Goal: Task Accomplishment & Management: Manage account settings

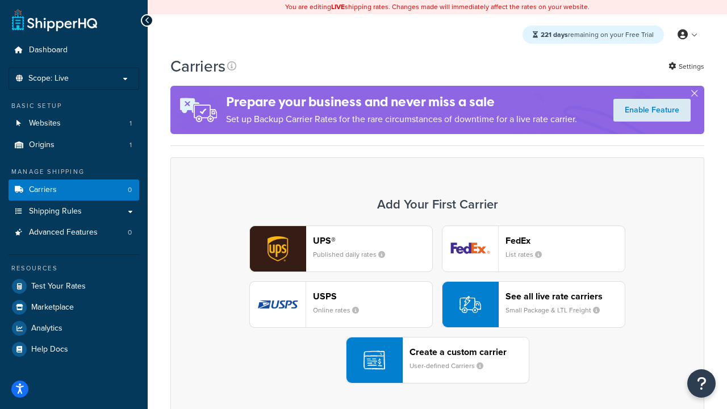
click at [437, 304] on div "UPS® Published daily rates FedEx List rates USPS Online rates See all live rate…" at bounding box center [437, 304] width 510 height 158
click at [565, 240] on header "FedEx" at bounding box center [564, 240] width 119 height 11
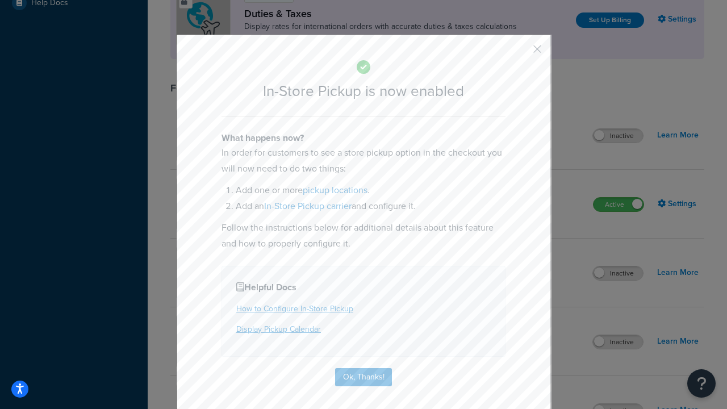
click at [520, 53] on button "button" at bounding box center [520, 53] width 3 height 3
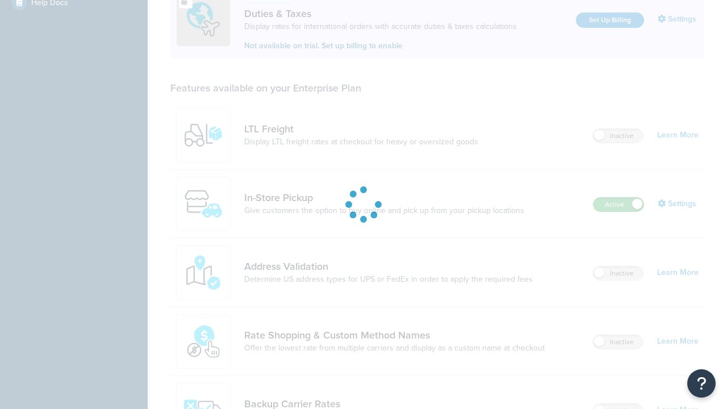
click at [618, 198] on label "Active" at bounding box center [618, 205] width 50 height 14
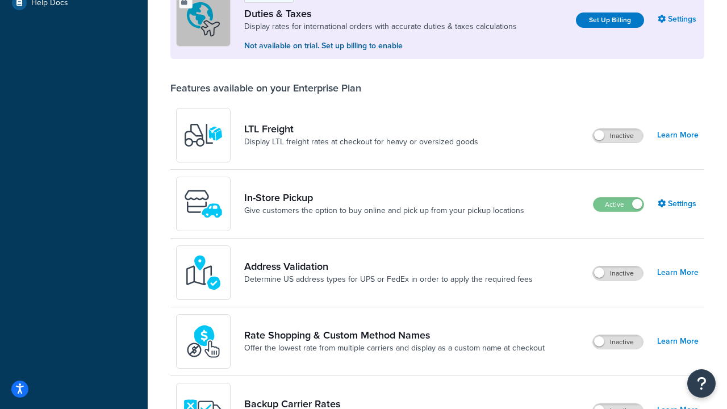
scroll to position [565, 0]
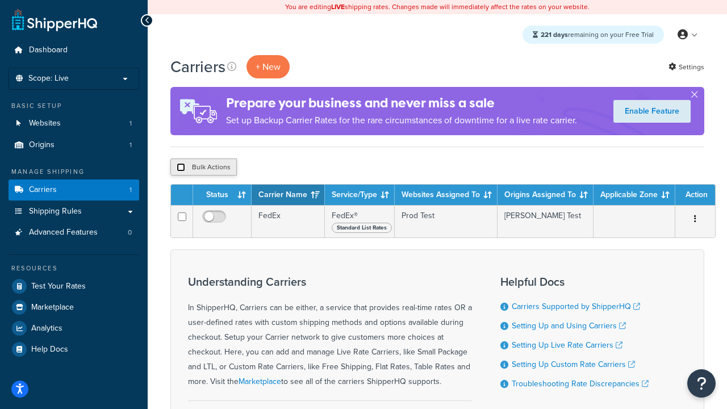
click at [180, 167] on input "checkbox" at bounding box center [181, 167] width 9 height 9
checkbox input "true"
click at [305, 167] on button "Delete" at bounding box center [302, 166] width 39 height 17
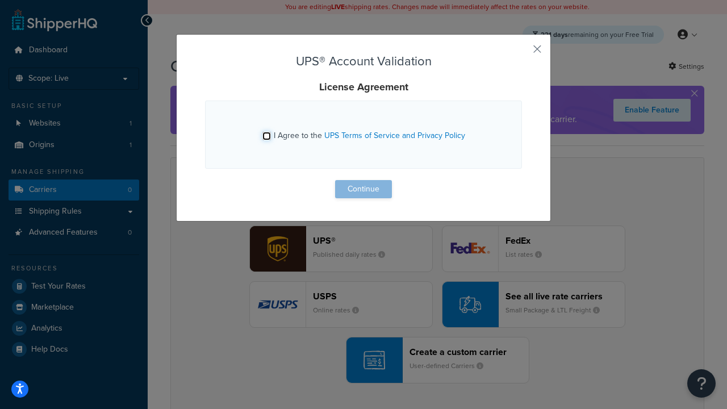
click at [266, 136] on input "I Agree to the UPS Terms of Service and Privacy Policy" at bounding box center [266, 136] width 9 height 9
checkbox input "true"
click at [363, 189] on button "Continue" at bounding box center [363, 189] width 57 height 18
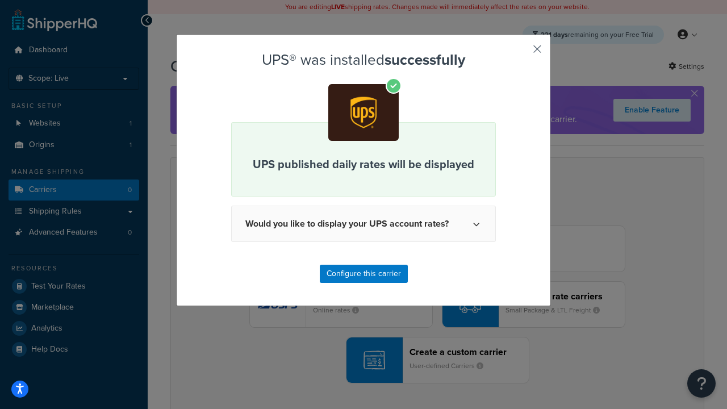
click at [520, 53] on button "button" at bounding box center [520, 53] width 3 height 3
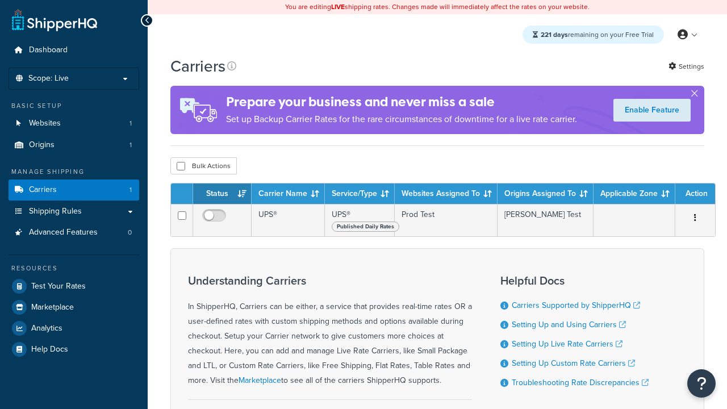
click at [222, 195] on th "Status" at bounding box center [222, 193] width 58 height 20
click at [288, 195] on th "Carrier Name" at bounding box center [287, 193] width 73 height 20
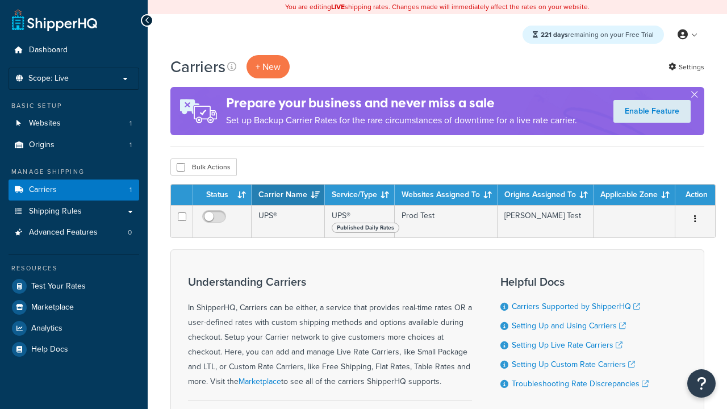
click at [288, 195] on th "Carrier Name" at bounding box center [287, 194] width 73 height 20
click at [359, 195] on th "Service/Type" at bounding box center [360, 194] width 70 height 20
click at [446, 195] on th "Websites Assigned To" at bounding box center [445, 194] width 103 height 20
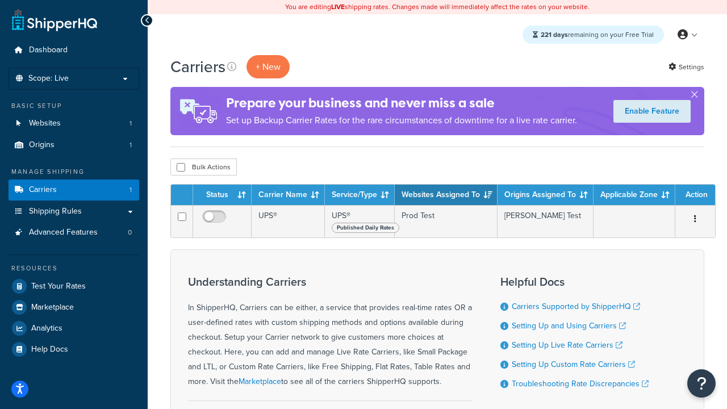
click at [446, 195] on th "Websites Assigned To" at bounding box center [445, 194] width 103 height 20
click at [545, 195] on th "Origins Assigned To" at bounding box center [545, 194] width 96 height 20
click at [634, 195] on th "Applicable Zone" at bounding box center [634, 194] width 82 height 20
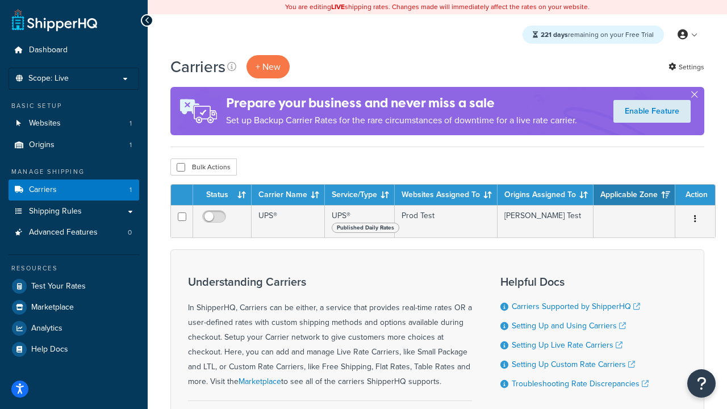
click at [695, 195] on th "Action" at bounding box center [695, 194] width 40 height 20
click at [232, 66] on icon at bounding box center [231, 66] width 9 height 9
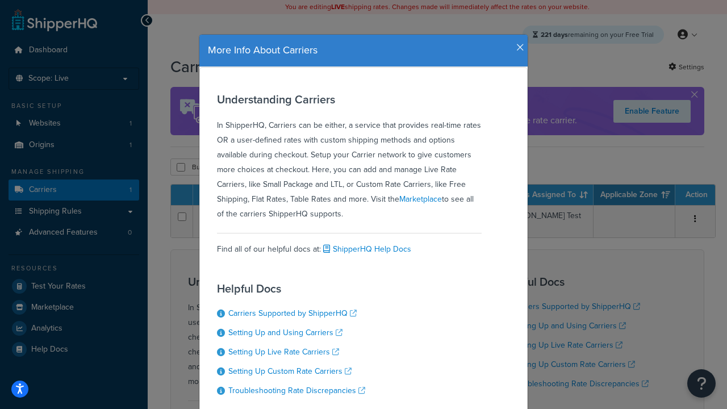
click at [517, 43] on icon "button" at bounding box center [520, 48] width 8 height 10
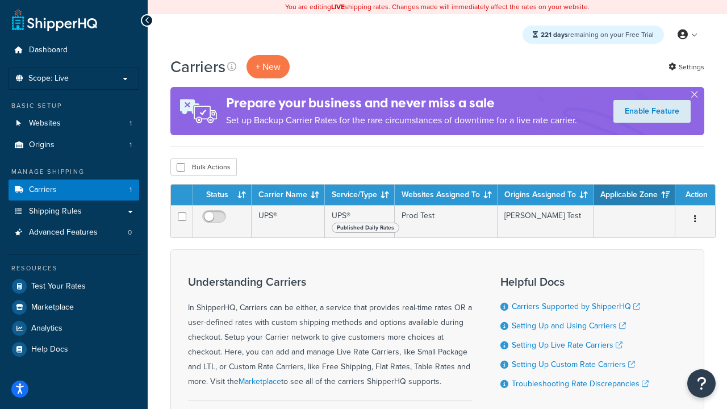
scroll to position [119, 0]
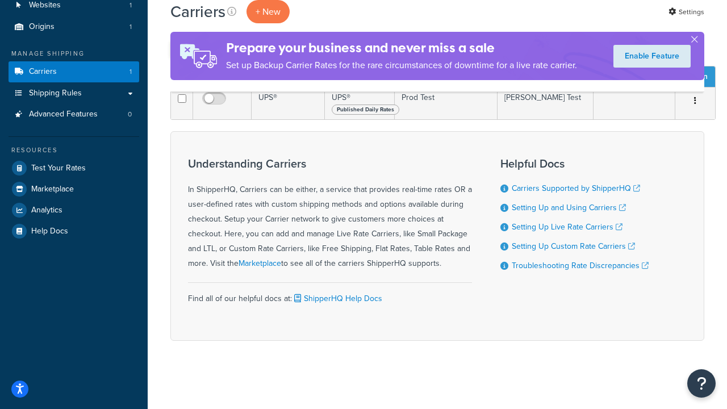
click at [180, 53] on input "checkbox" at bounding box center [181, 49] width 9 height 9
checkbox input "true"
click at [0, 0] on button "Delete" at bounding box center [0, 0] width 0 height 0
